Goal: Task Accomplishment & Management: Use online tool/utility

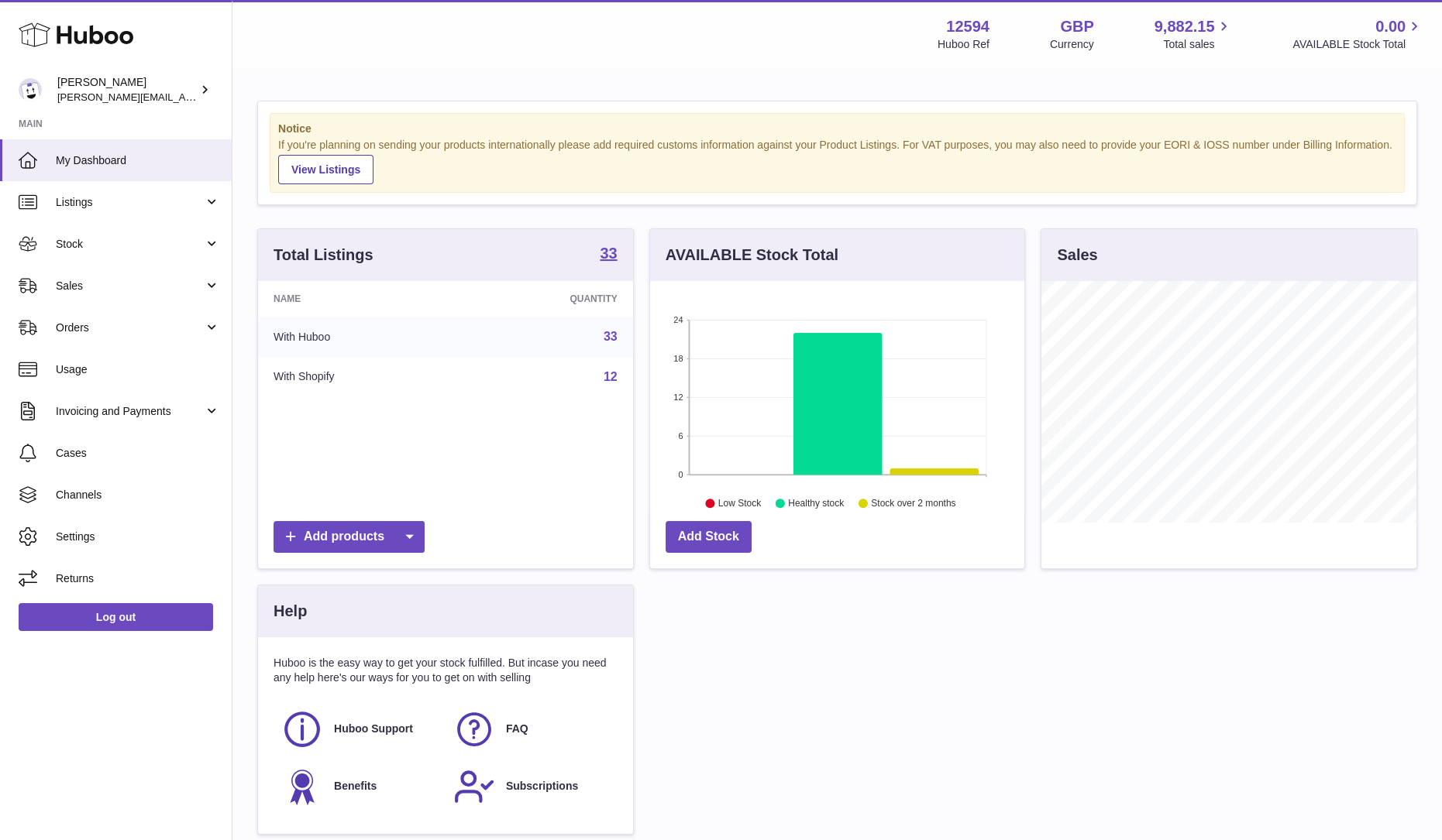
scroll to position [241, 375]
click at [99, 204] on span "Listings" at bounding box center [129, 202] width 148 height 14
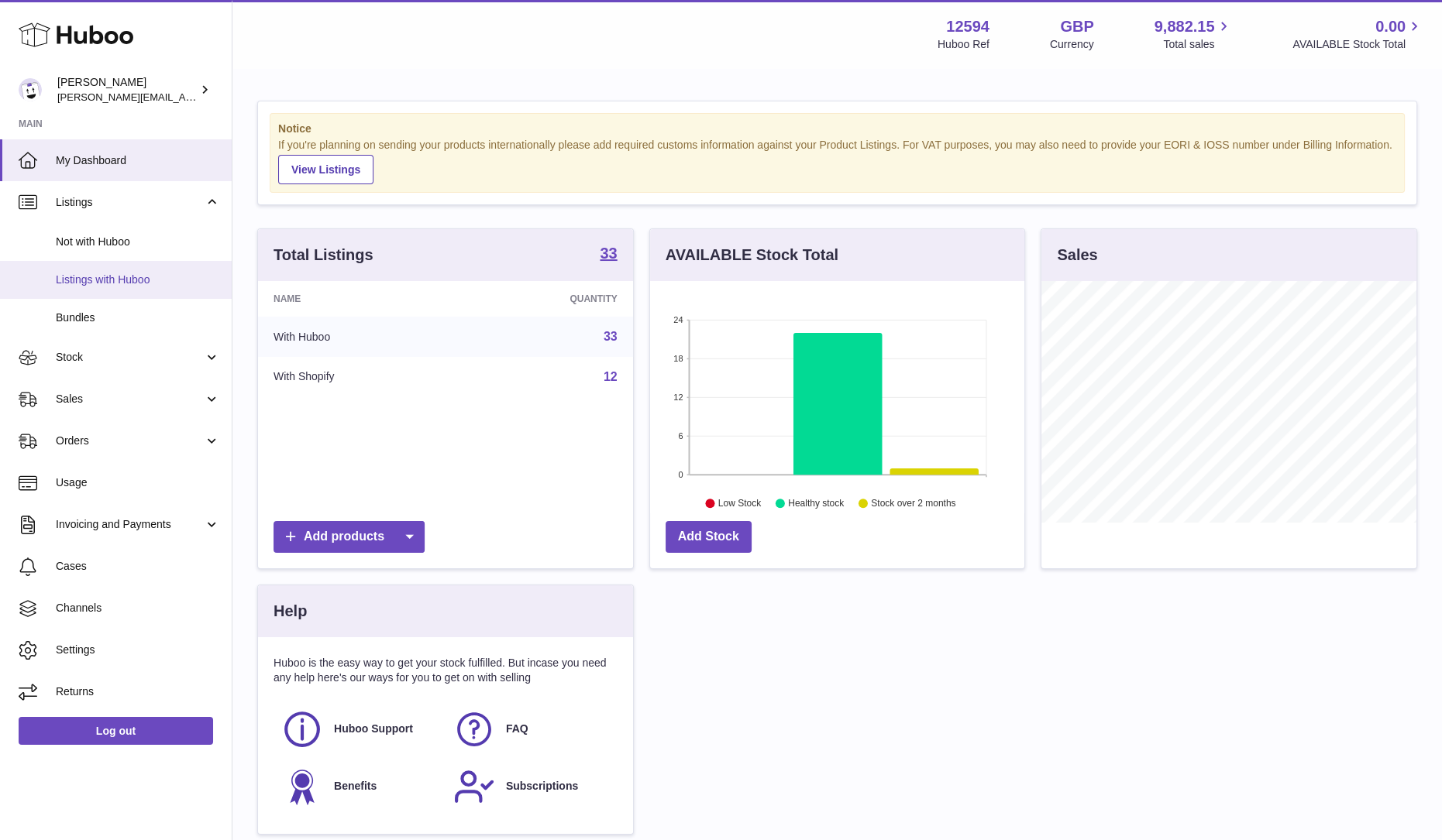
click at [99, 283] on span "Listings with Huboo" at bounding box center [137, 280] width 165 height 14
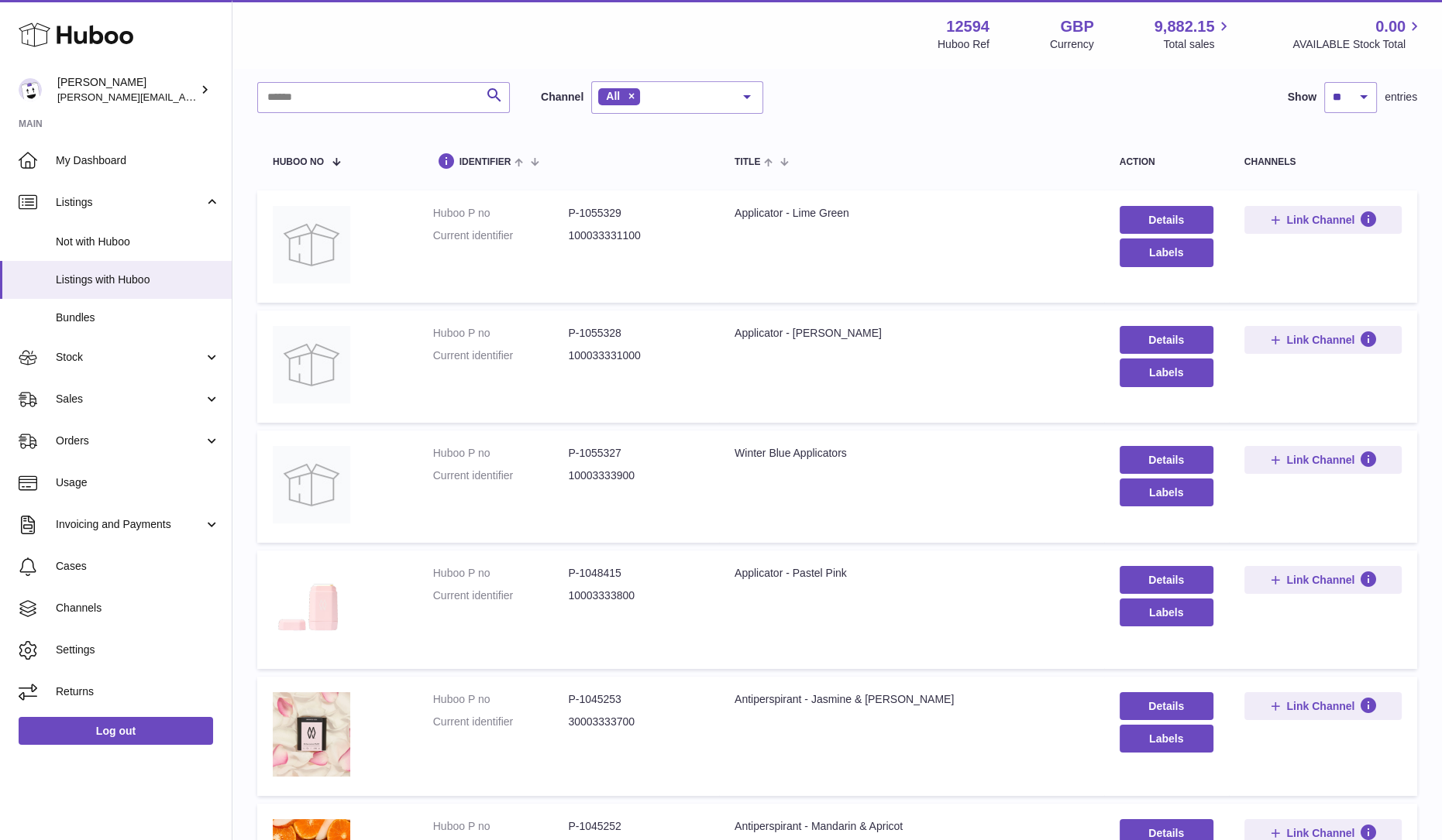
scroll to position [193, 0]
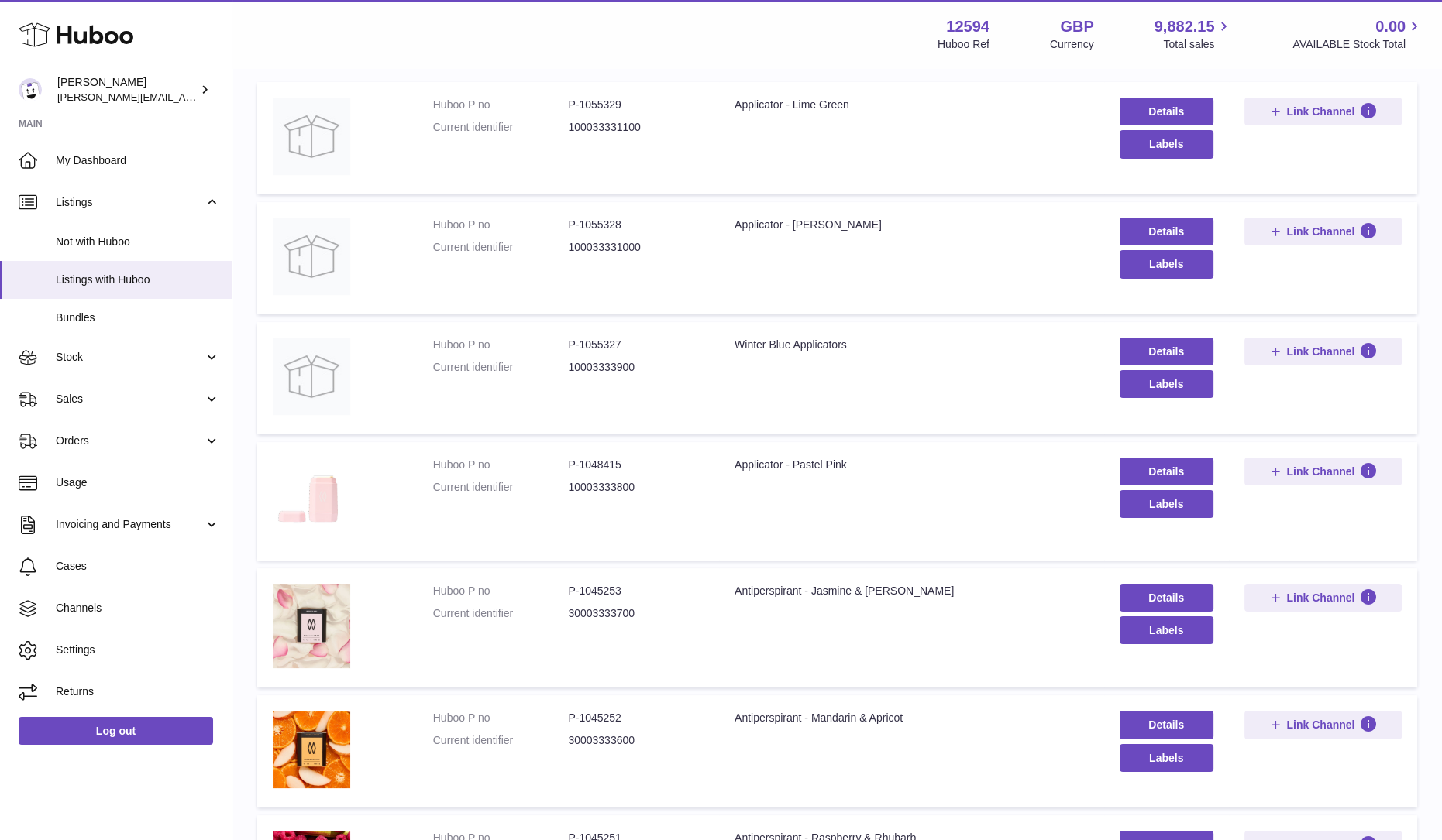
drag, startPoint x: 639, startPoint y: 368, endPoint x: 570, endPoint y: 369, distance: 69.0
click at [570, 369] on dd "10003333900" at bounding box center [636, 367] width 136 height 14
copy dd "10003333900"
drag, startPoint x: 625, startPoint y: 341, endPoint x: 538, endPoint y: 340, distance: 87.0
click at [538, 340] on dl "Huboo P no P-1055327 Current identifier 10003333900" at bounding box center [568, 360] width 270 height 45
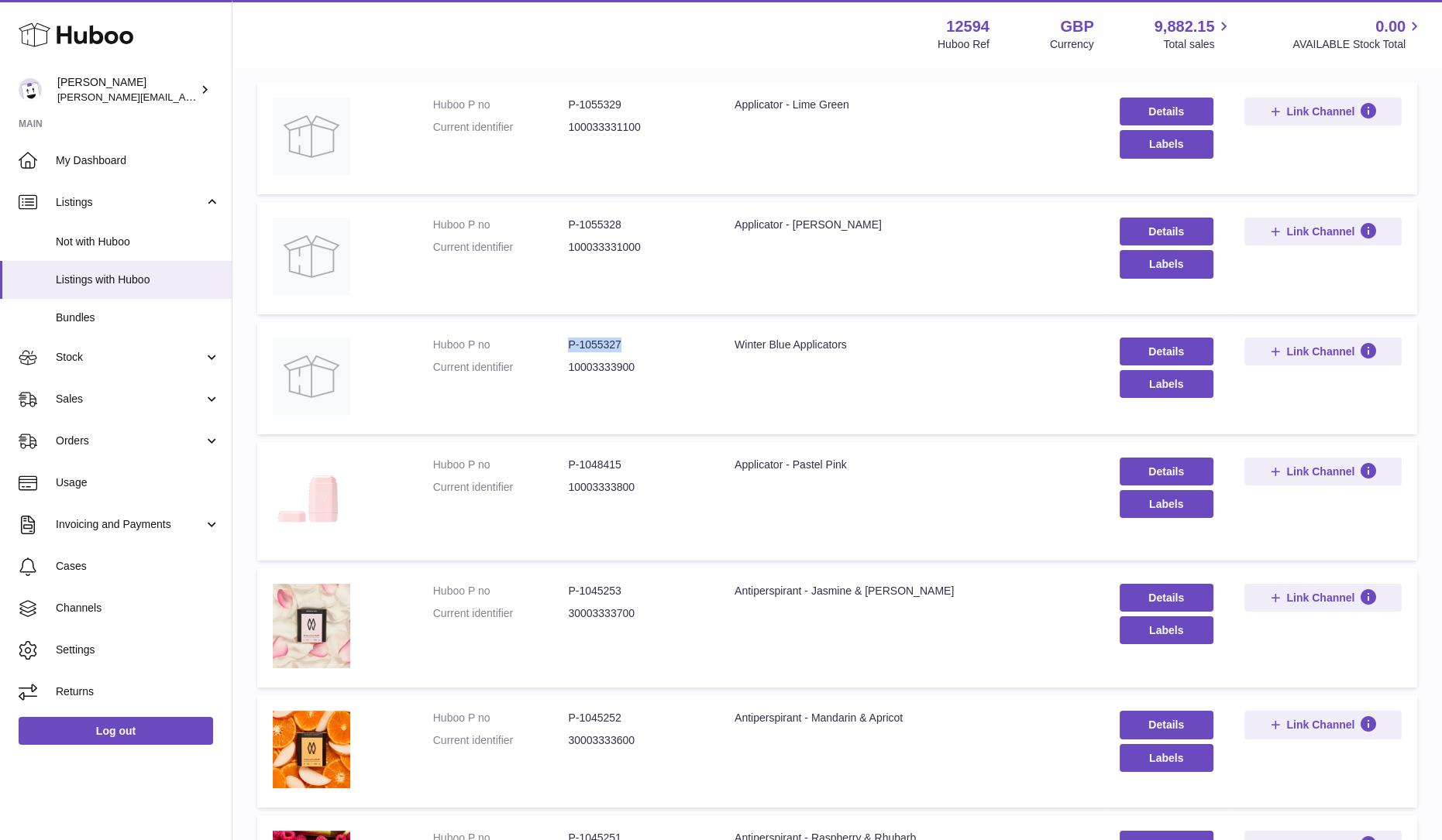
copy dl "P-1055327"
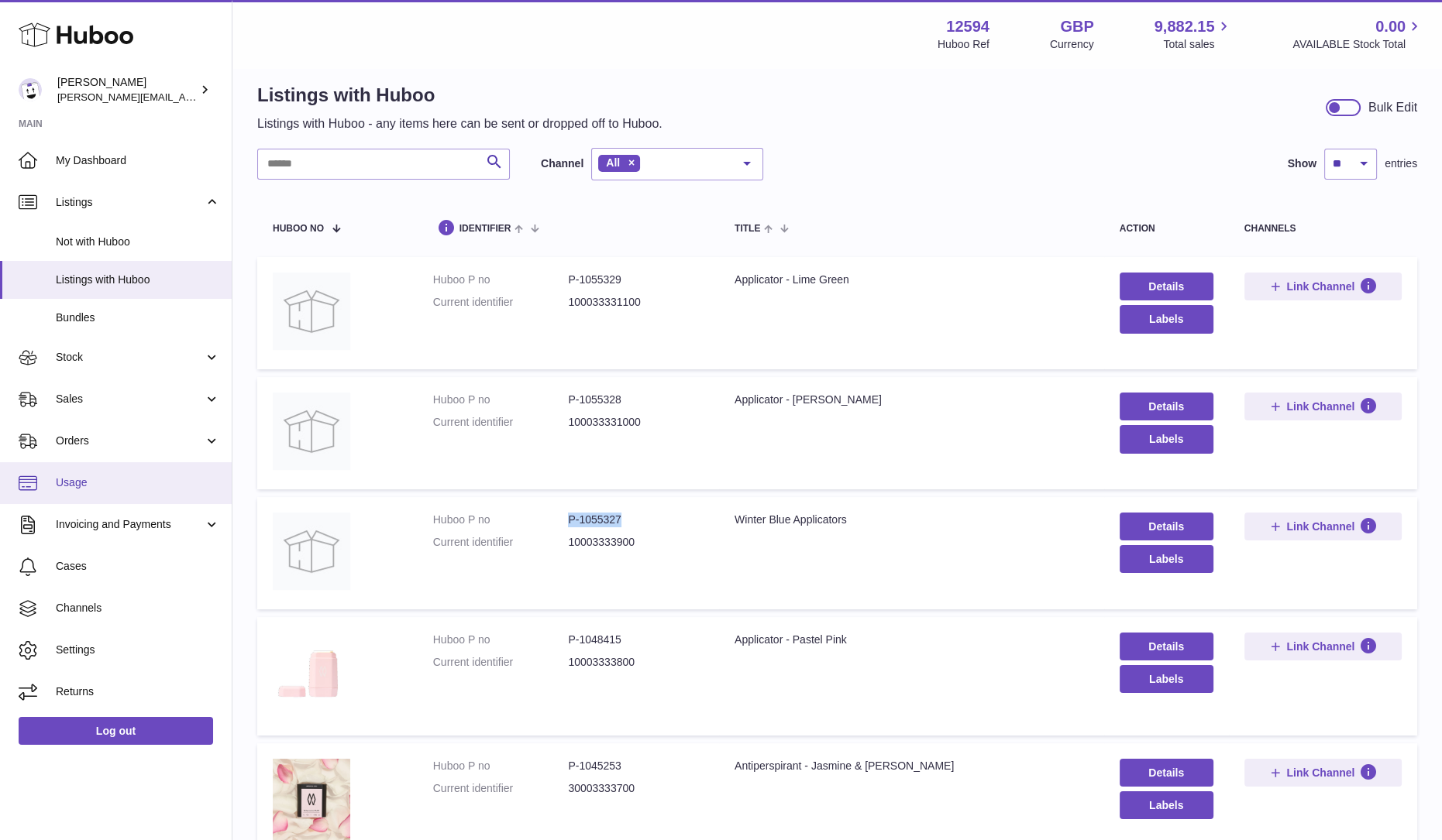
scroll to position [0, 0]
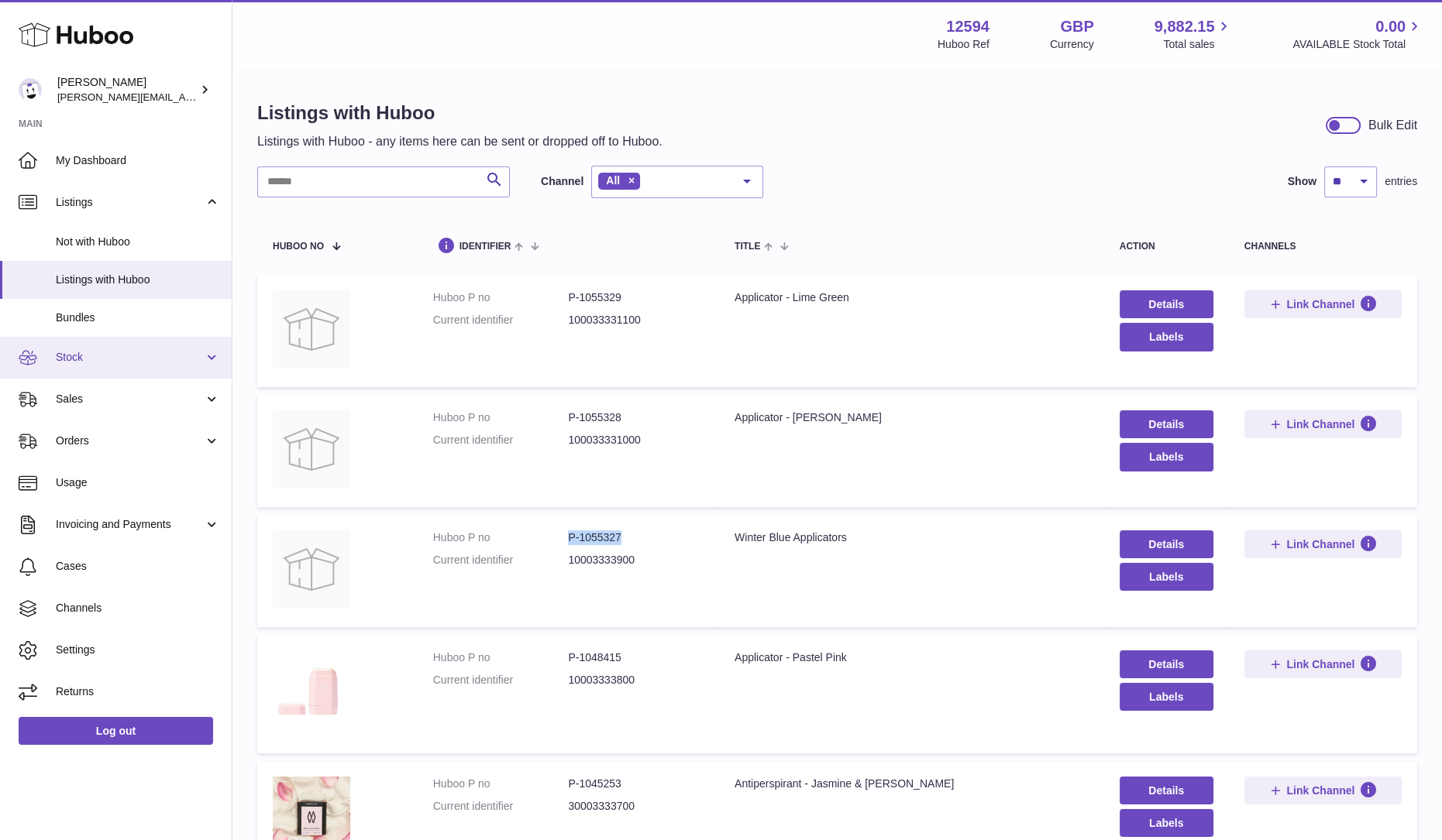
click at [92, 369] on link "Stock" at bounding box center [116, 357] width 232 height 42
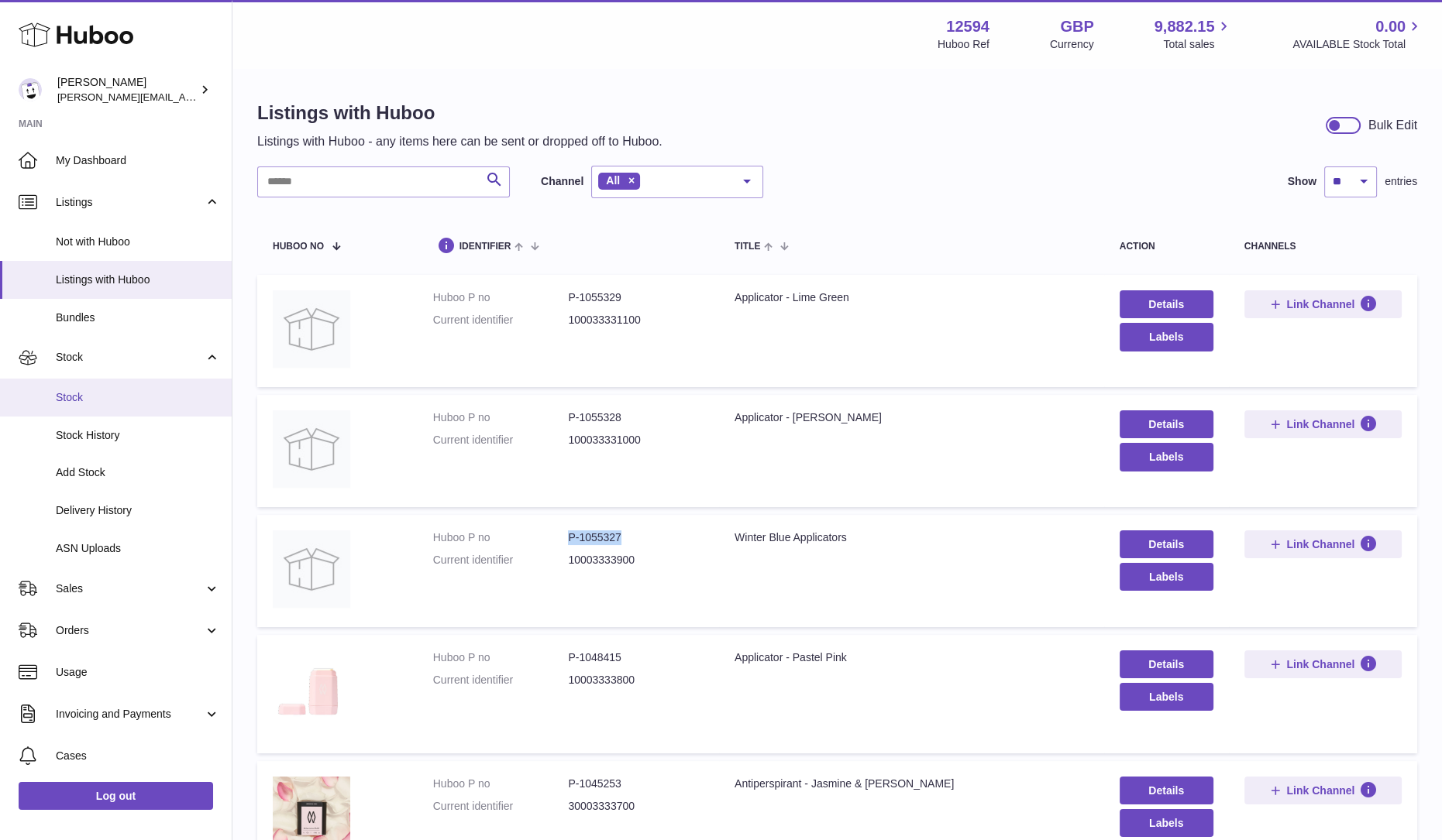
click at [81, 403] on span "Stock" at bounding box center [137, 397] width 165 height 14
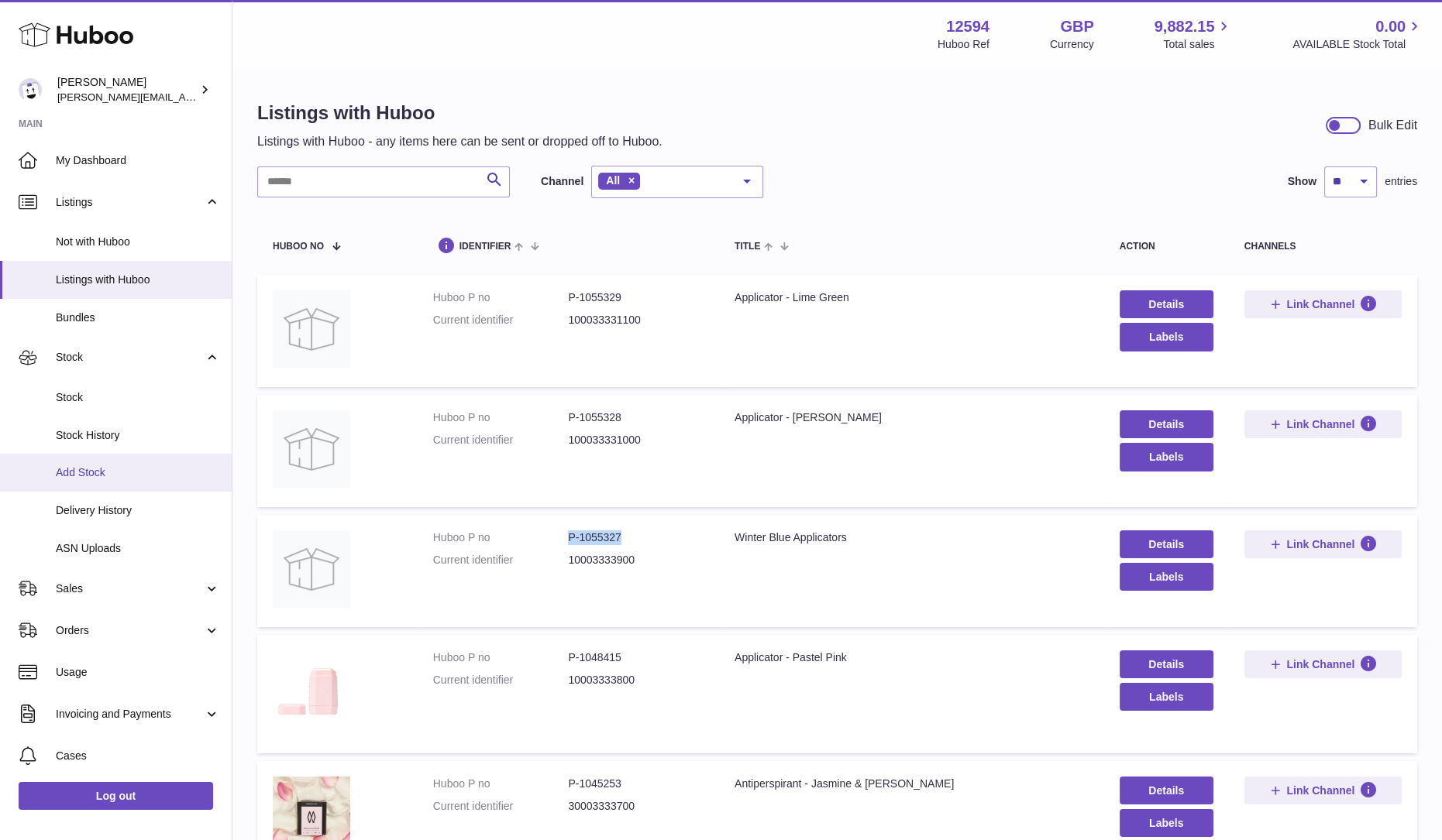
click at [86, 461] on link "Add Stock" at bounding box center [116, 472] width 232 height 38
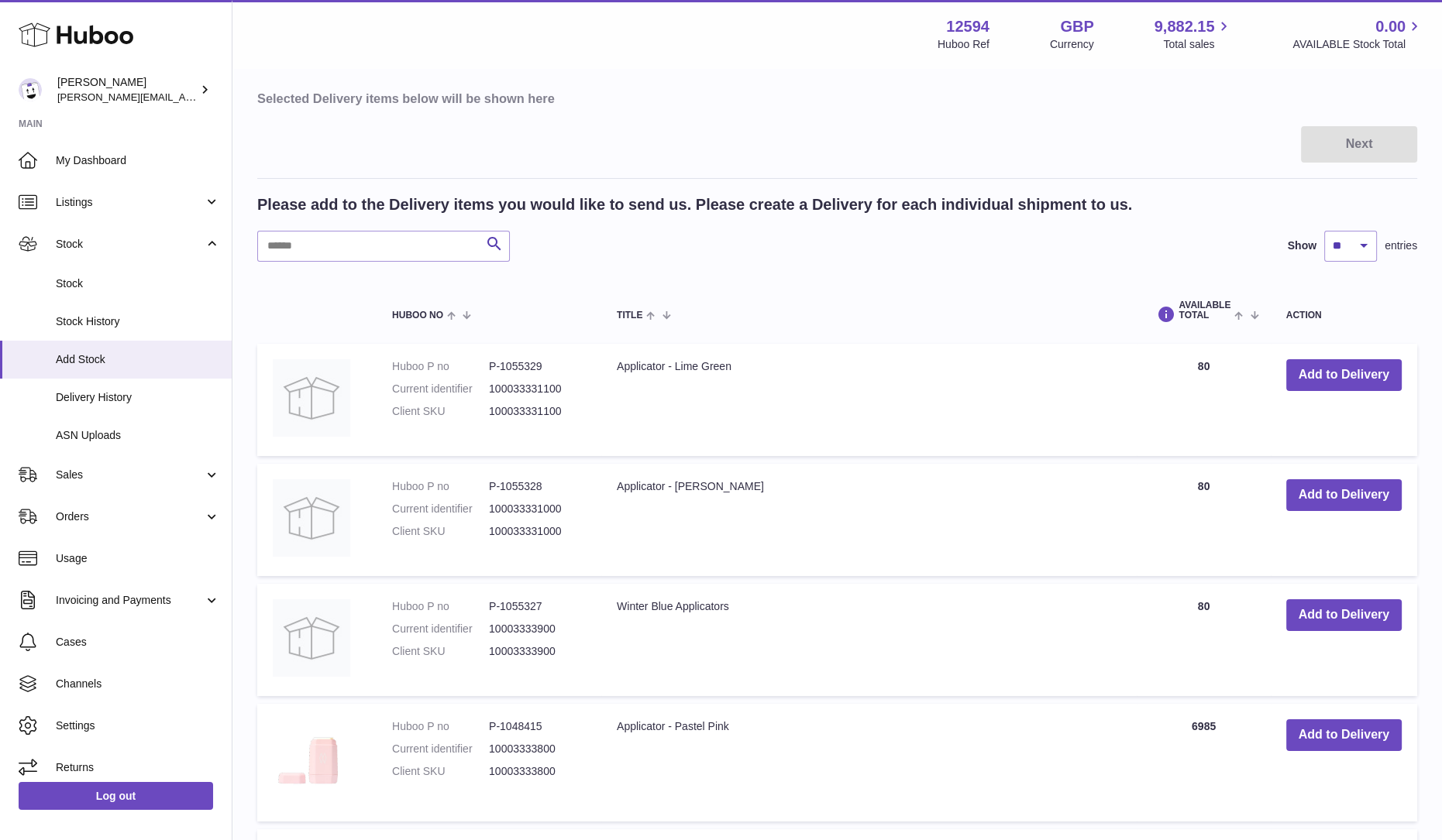
scroll to position [386, 0]
